Goal: Task Accomplishment & Management: Use online tool/utility

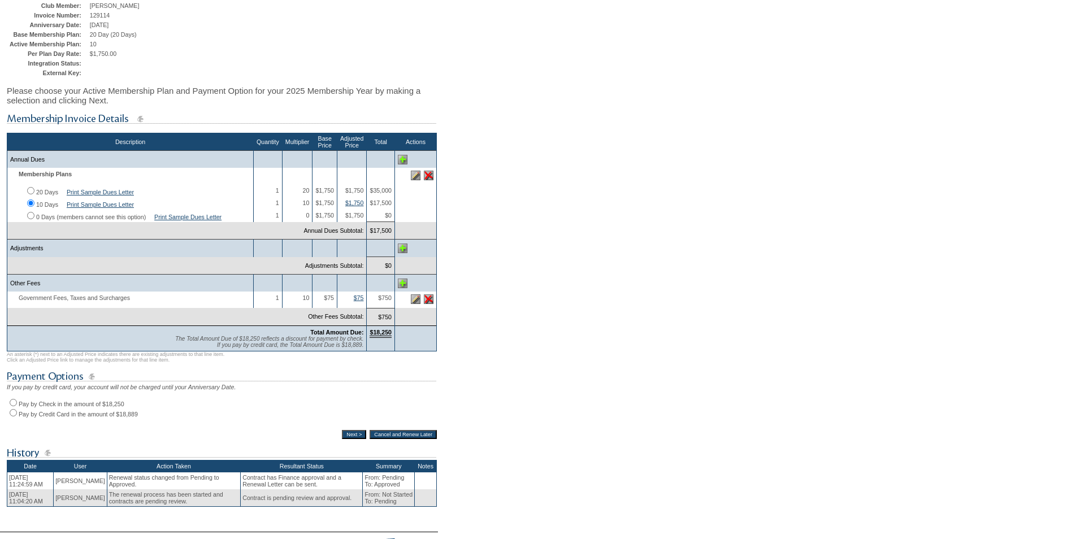
scroll to position [169, 0]
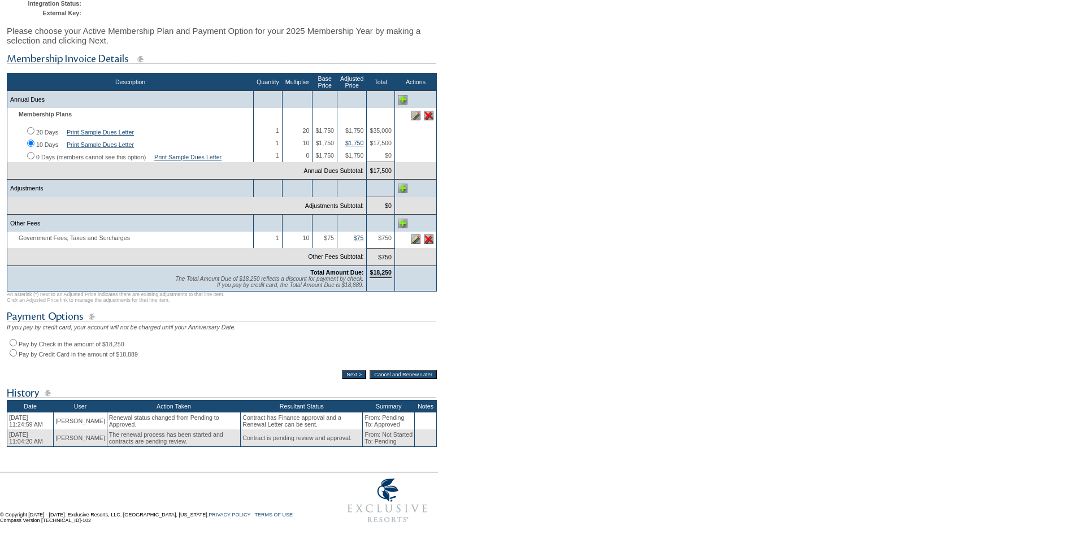
click at [12, 346] on input "Pay by Check in the amount of $18,250" at bounding box center [13, 342] width 7 height 7
radio input "true"
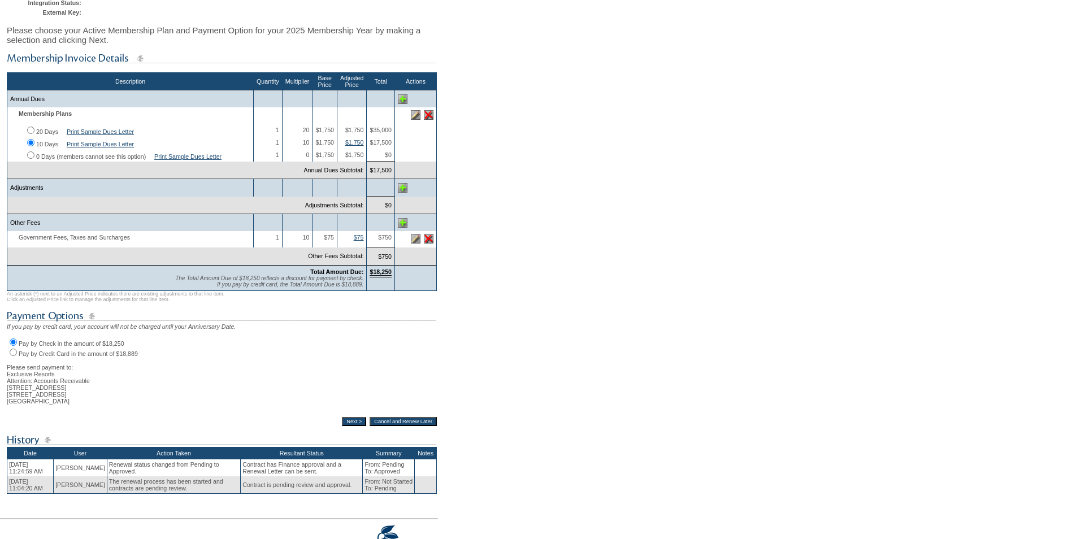
click at [342, 426] on input "Next >" at bounding box center [354, 421] width 24 height 9
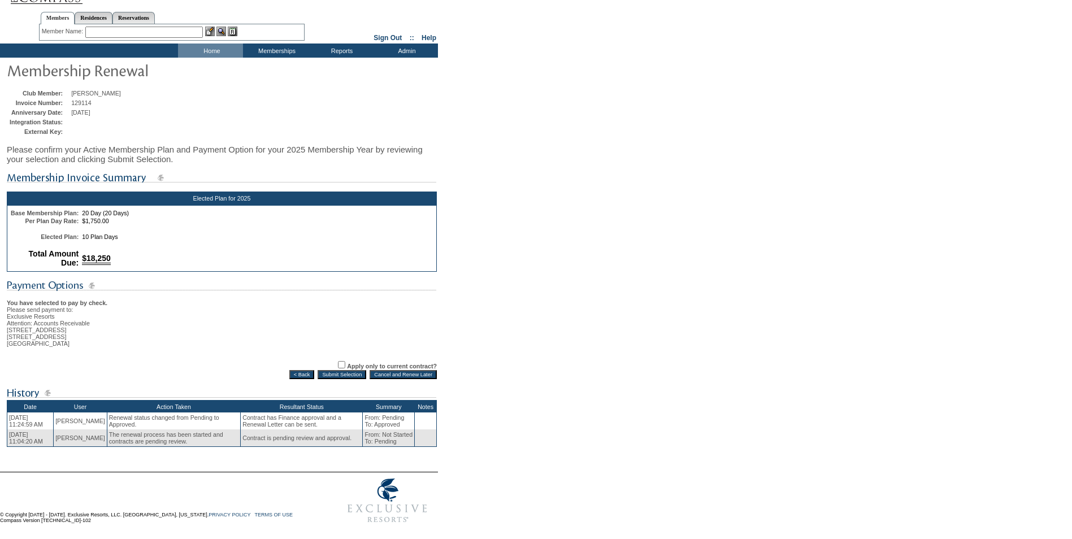
scroll to position [40, 0]
click at [342, 371] on input "Submit Selection" at bounding box center [341, 374] width 49 height 9
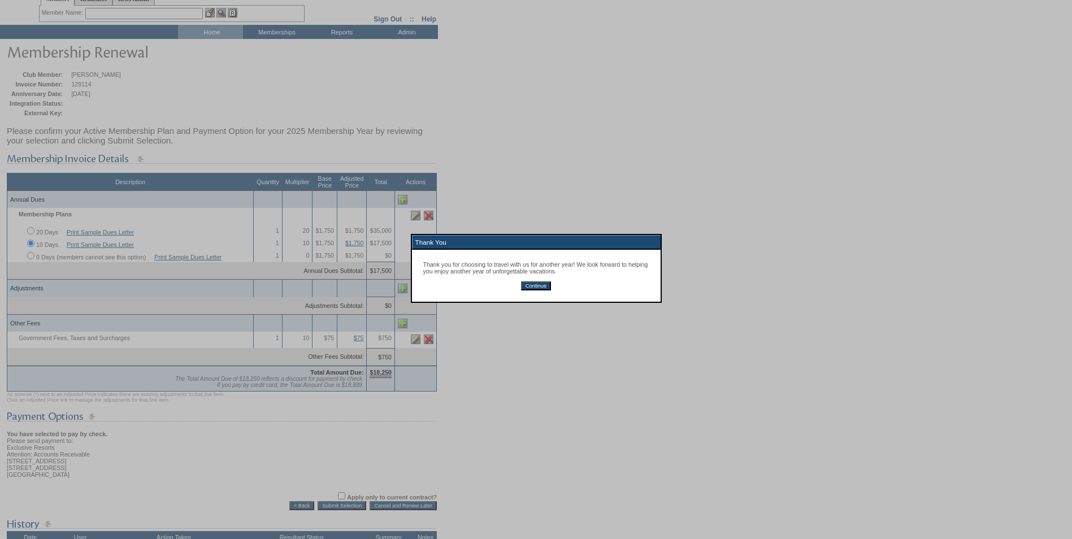
click at [537, 289] on input "Continue" at bounding box center [536, 285] width 30 height 9
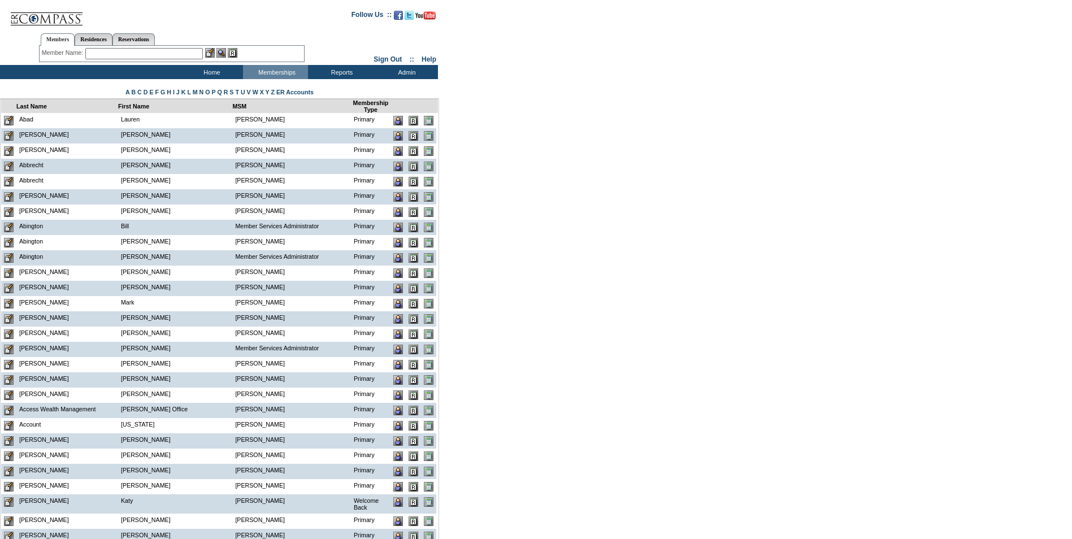
click at [98, 54] on input "text" at bounding box center [143, 53] width 117 height 11
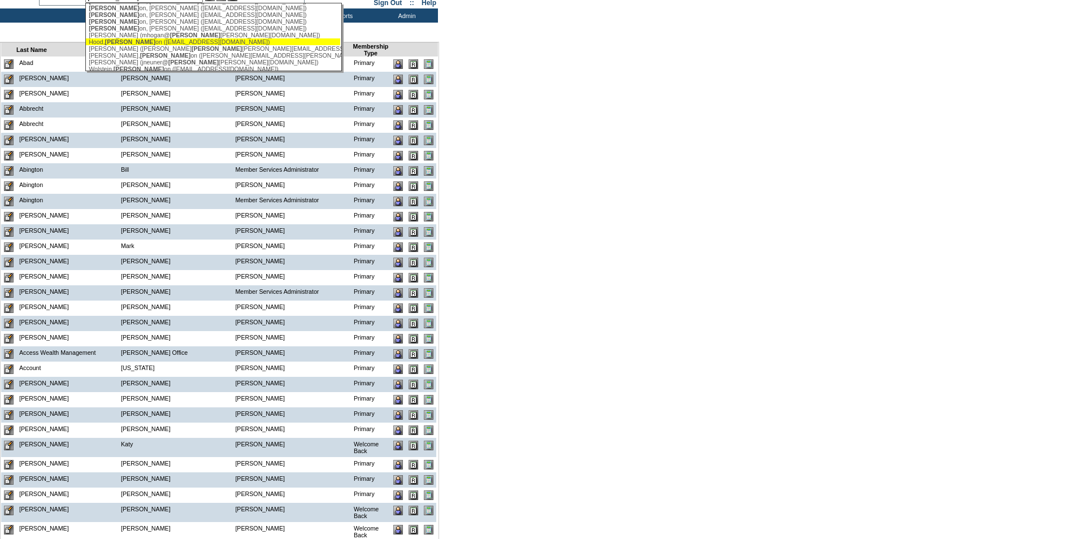
scroll to position [158, 0]
click at [228, 3] on div "[PERSON_NAME] ([PERSON_NAME][EMAIL_ADDRESS][PERSON_NAME][PERSON_NAME][DOMAIN_NA…" at bounding box center [213, 0] width 249 height 7
type input "[PERSON_NAME] ([PERSON_NAME][EMAIL_ADDRESS][PERSON_NAME][PERSON_NAME][DOMAIN_NA…"
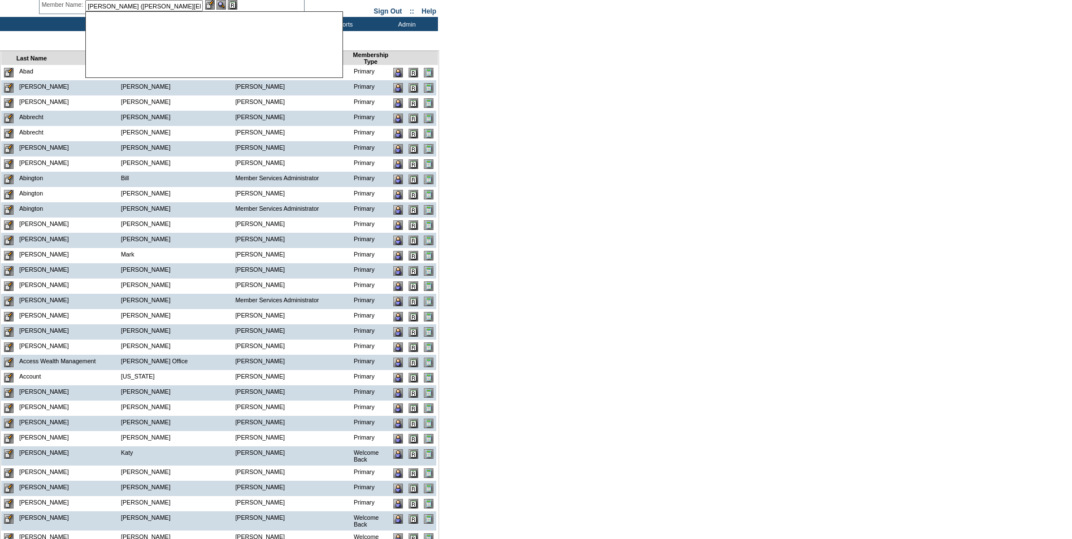
scroll to position [0, 0]
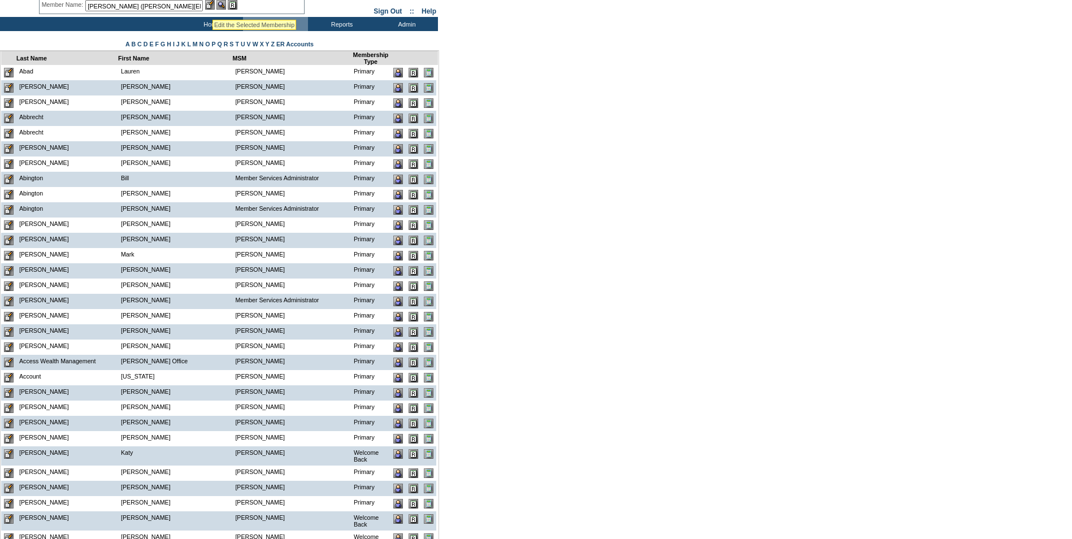
click at [212, 5] on img at bounding box center [210, 5] width 10 height 10
